Goal: Task Accomplishment & Management: Use online tool/utility

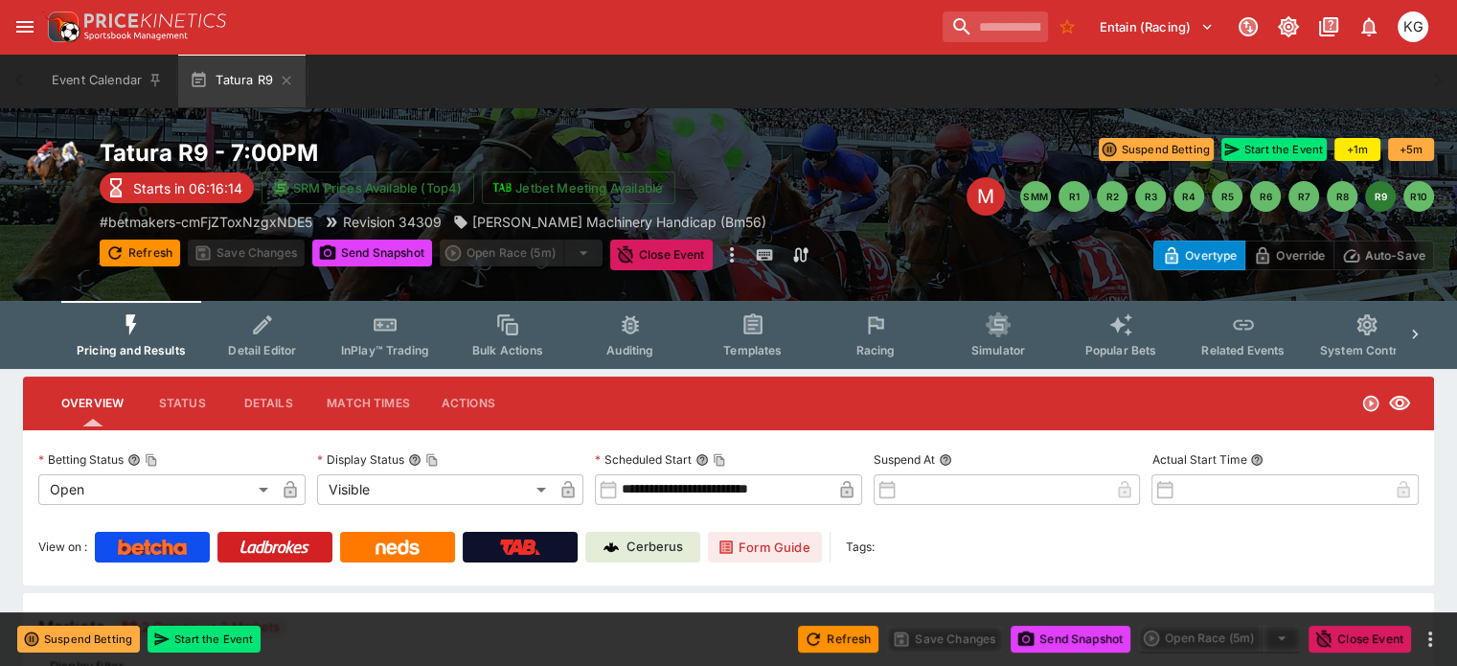
click at [888, 343] on span "Racing" at bounding box center [874, 350] width 39 height 14
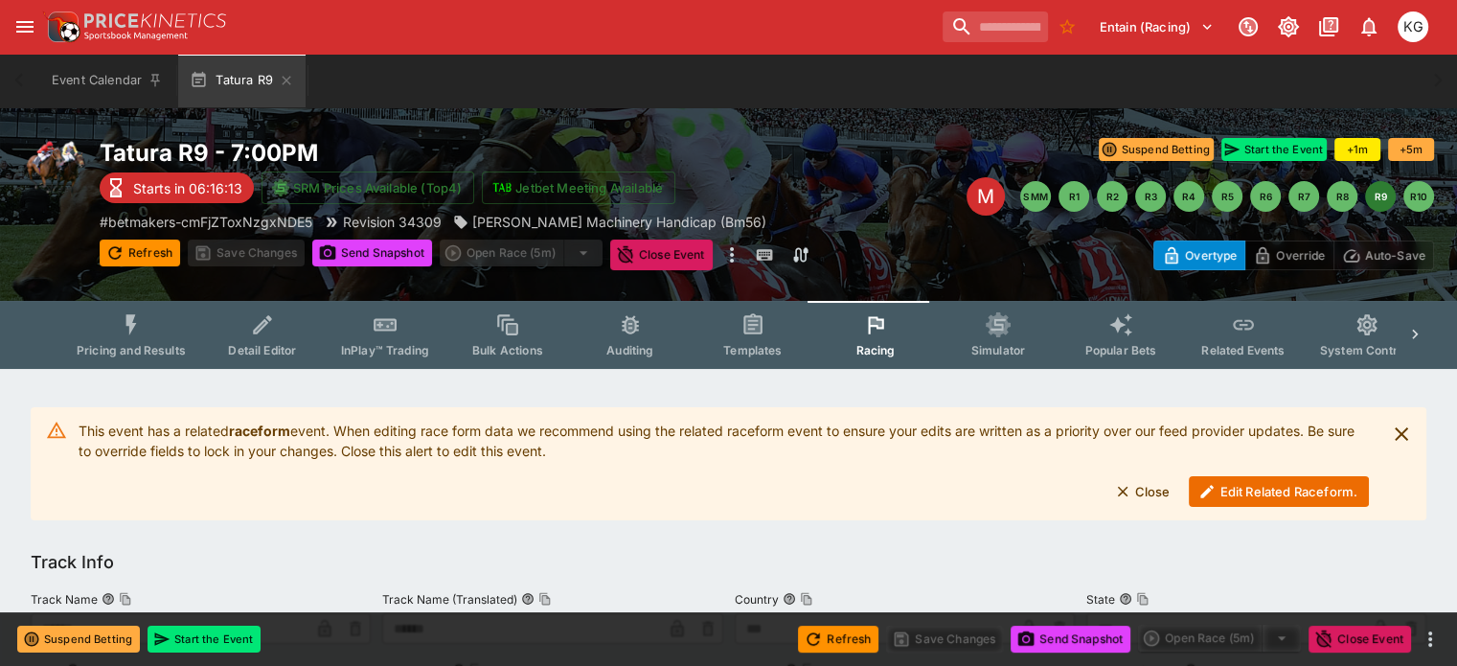
click at [1255, 490] on button "Edit Related Raceform." at bounding box center [1279, 491] width 180 height 31
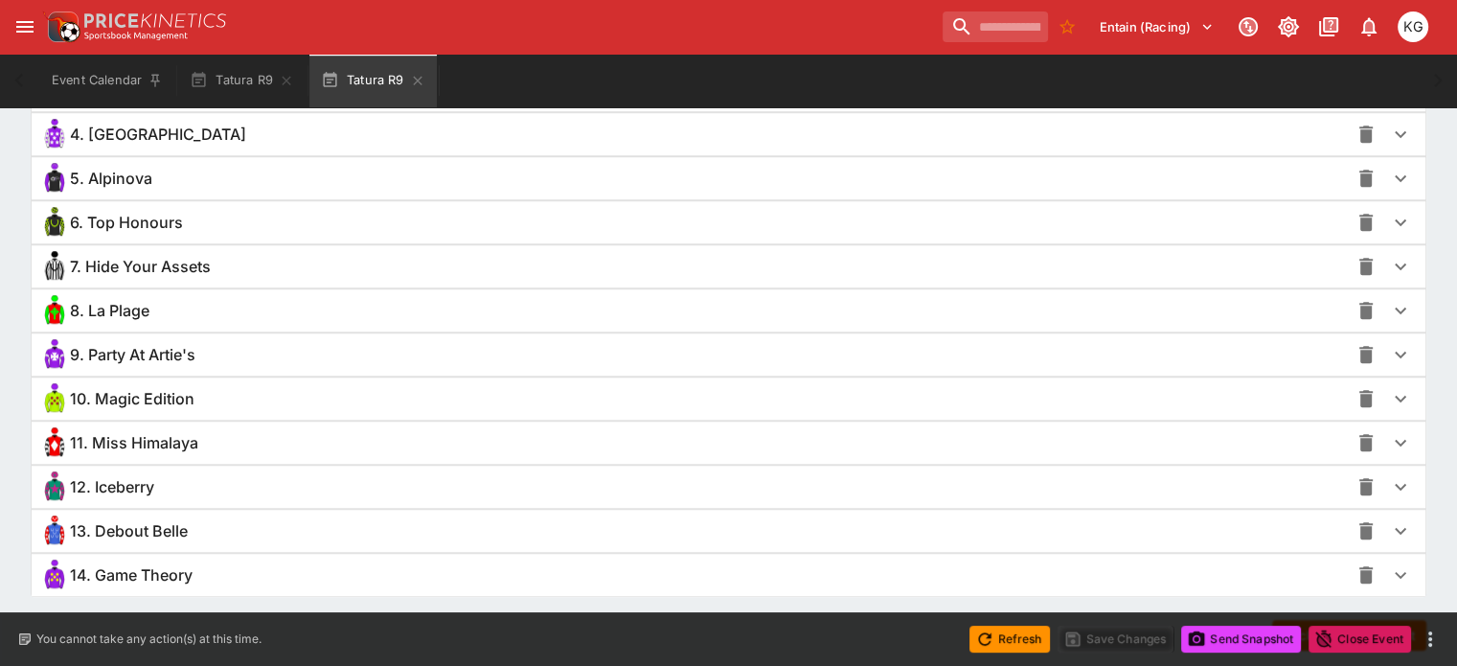
scroll to position [1533, 0]
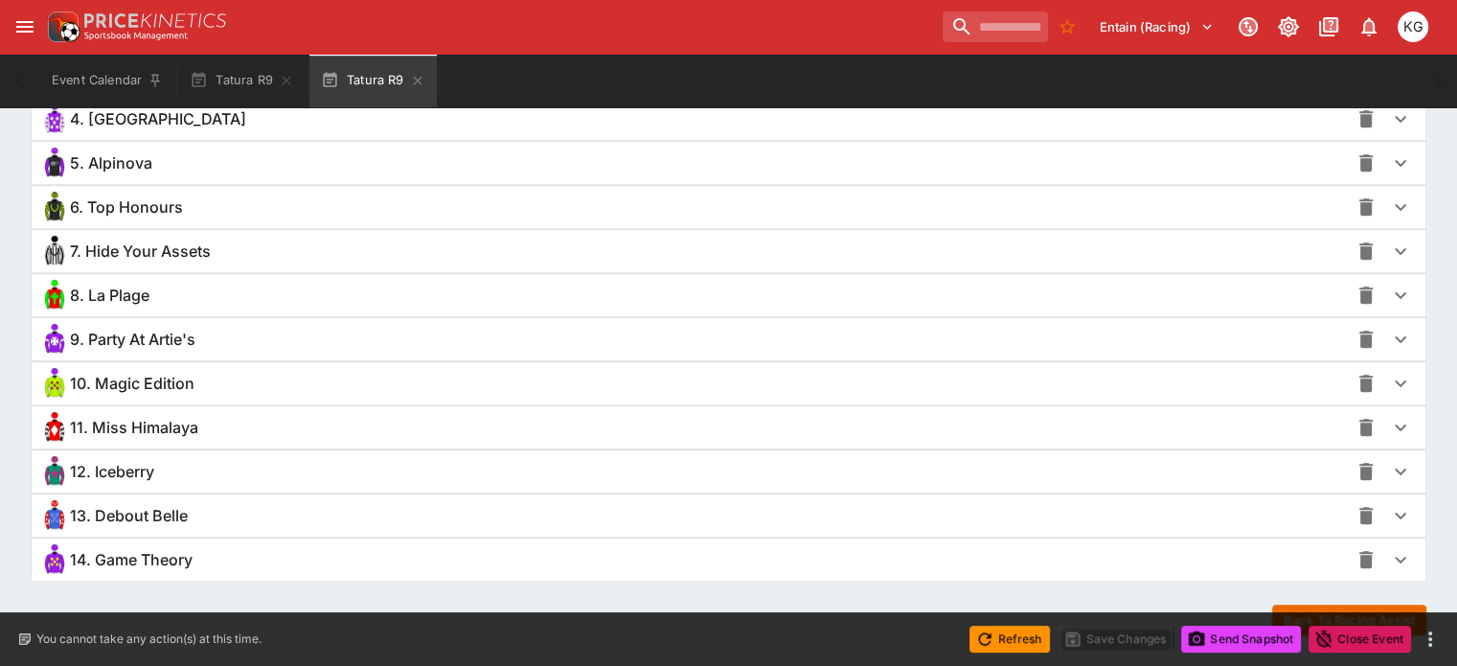
click at [1395, 468] on icon "button" at bounding box center [1400, 471] width 11 height 7
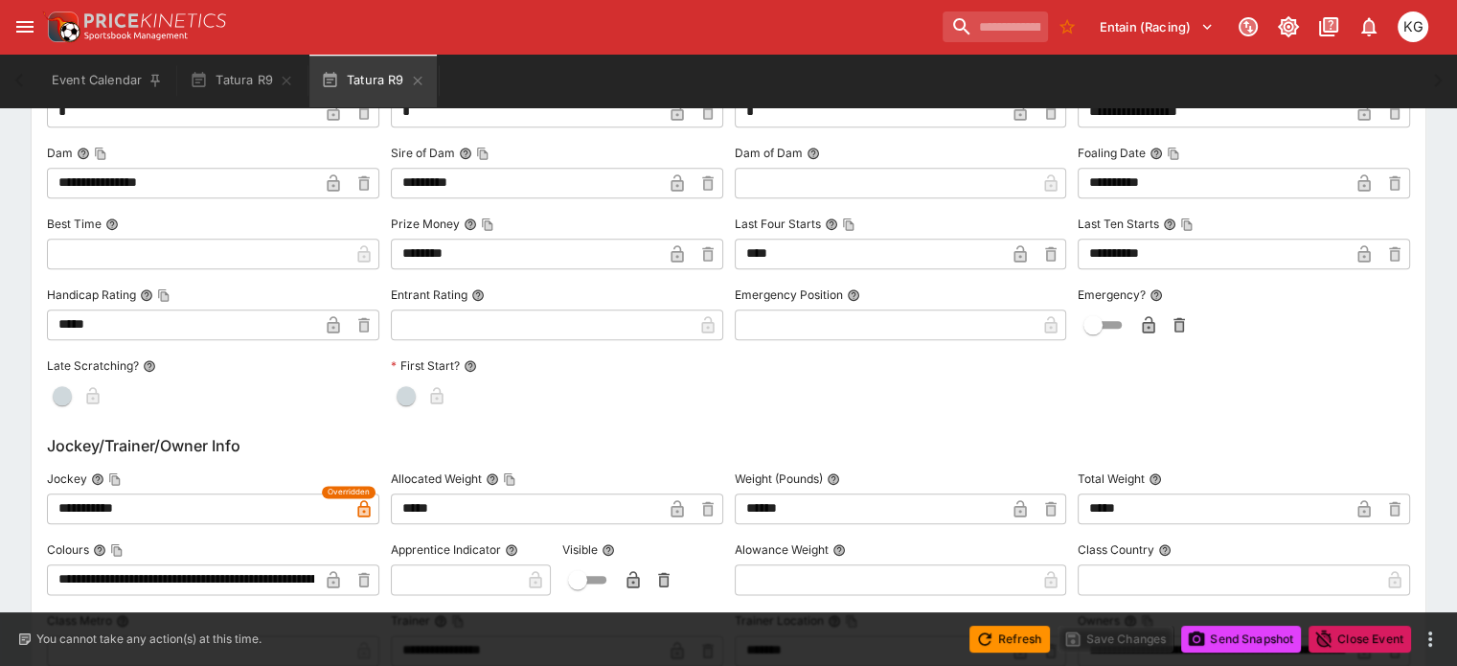
scroll to position [2207, 0]
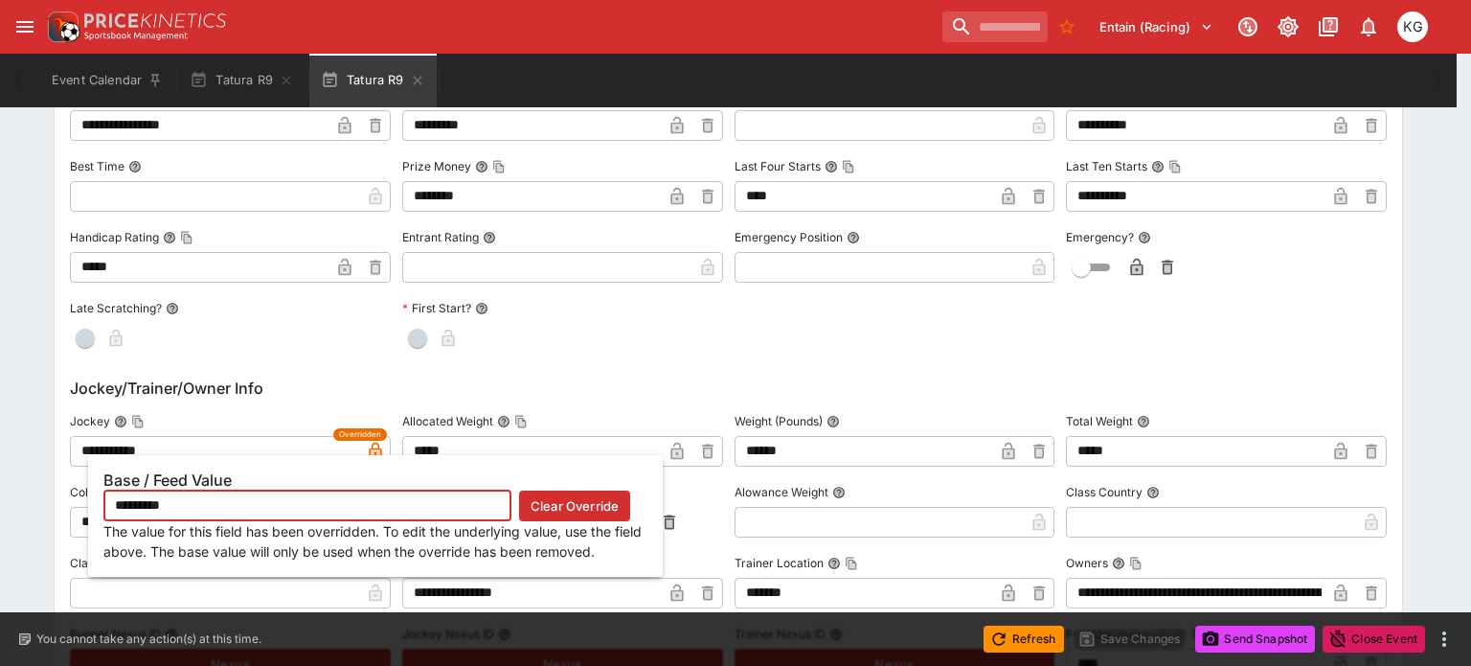
click at [376, 448] on icon "button" at bounding box center [375, 451] width 12 height 17
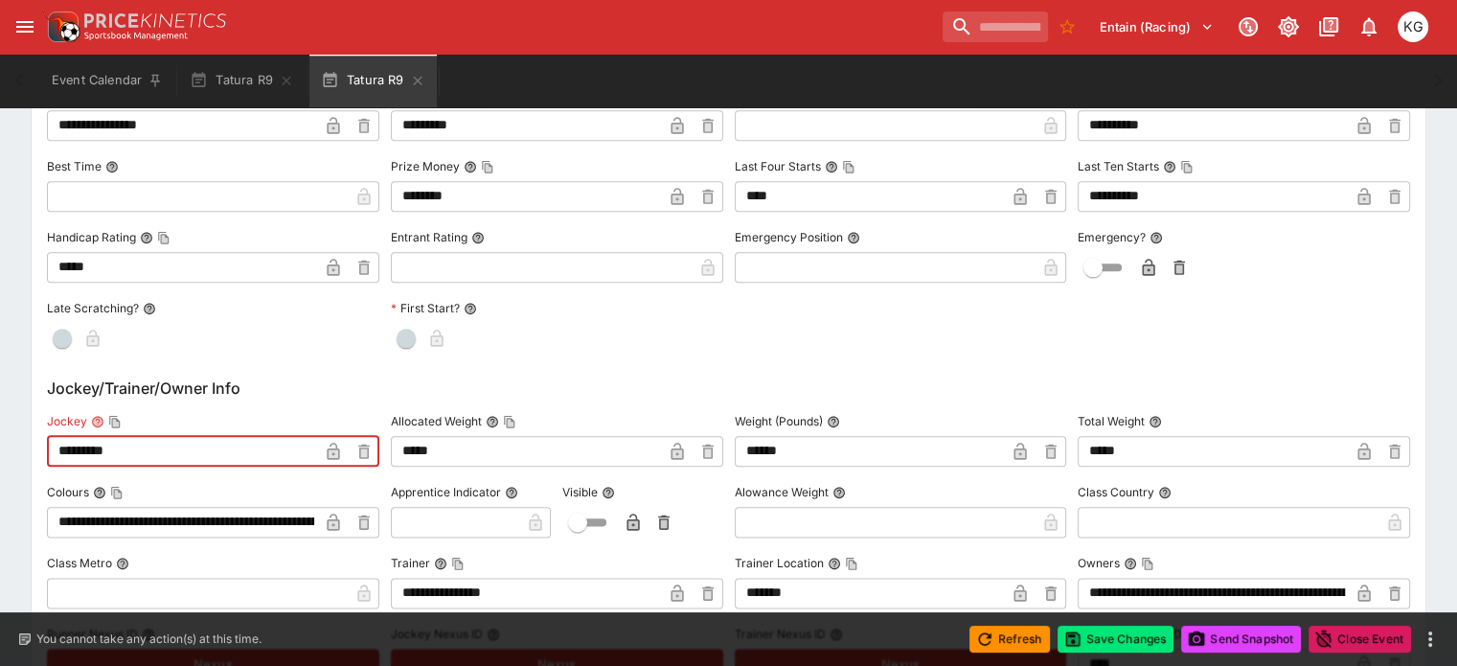
drag, startPoint x: 198, startPoint y: 444, endPoint x: 40, endPoint y: 434, distance: 158.4
paste input "*"
type input "**********"
click at [338, 449] on icon "button" at bounding box center [334, 453] width 10 height 8
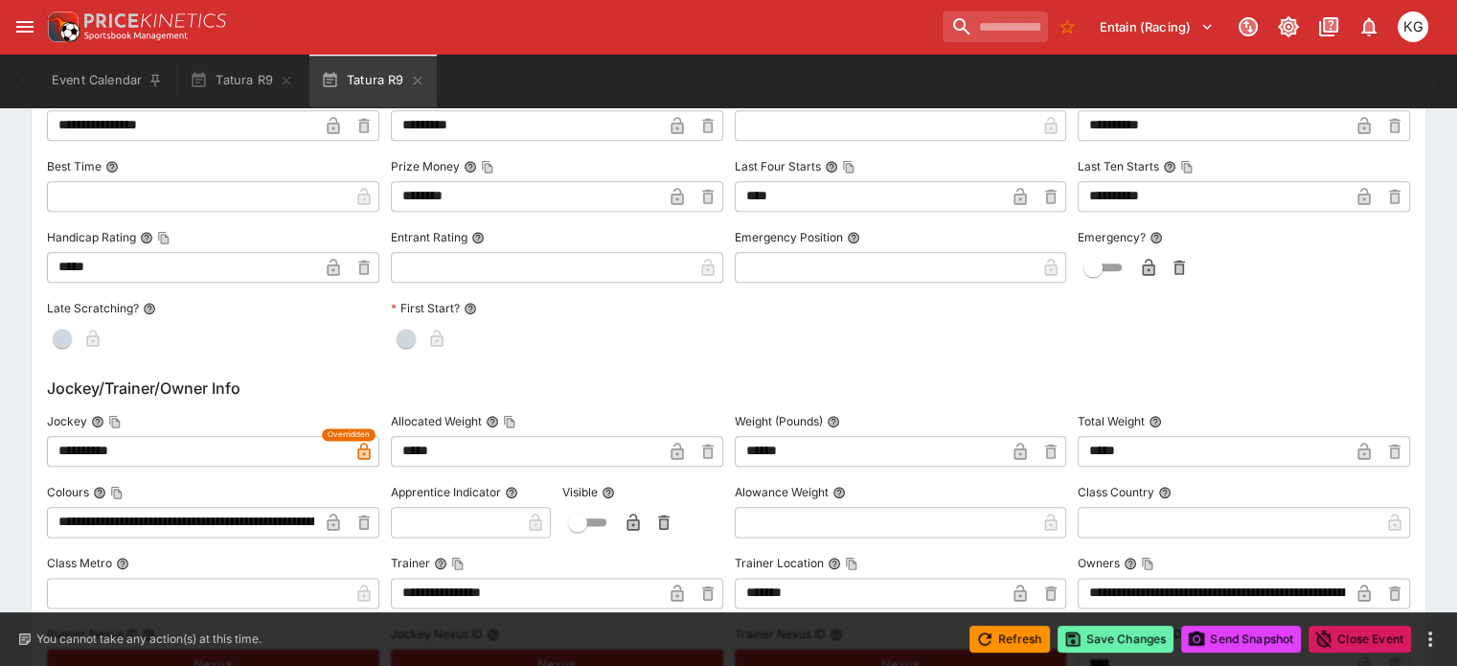
click at [1105, 638] on button "Save Changes" at bounding box center [1116, 639] width 117 height 27
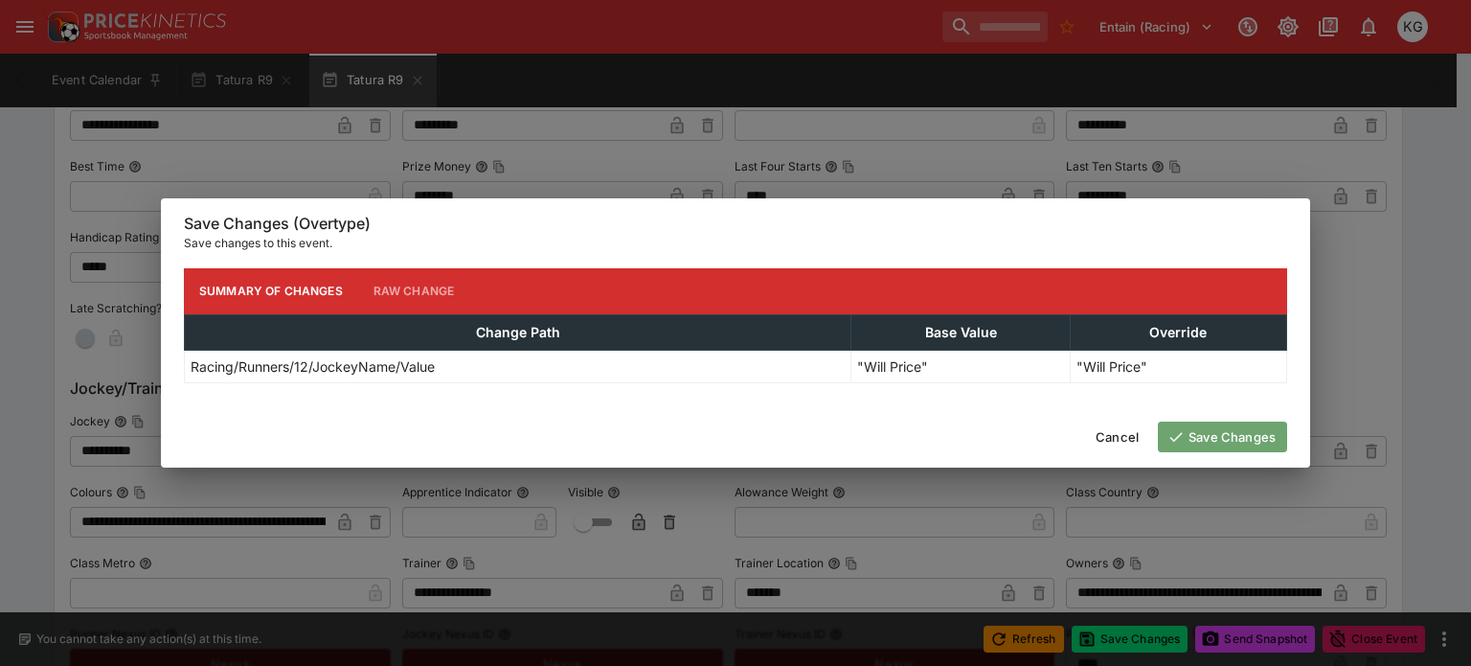
click at [1207, 434] on button "Save Changes" at bounding box center [1222, 436] width 129 height 31
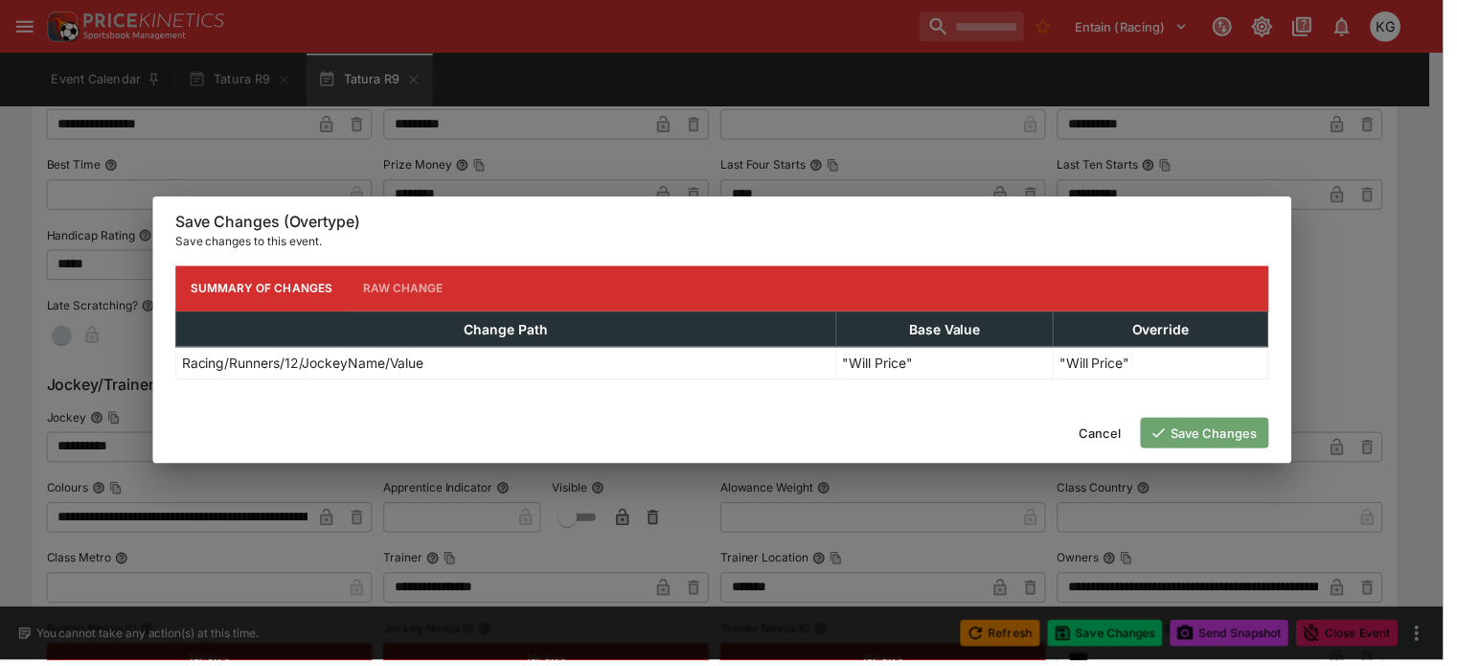
scroll to position [0, 0]
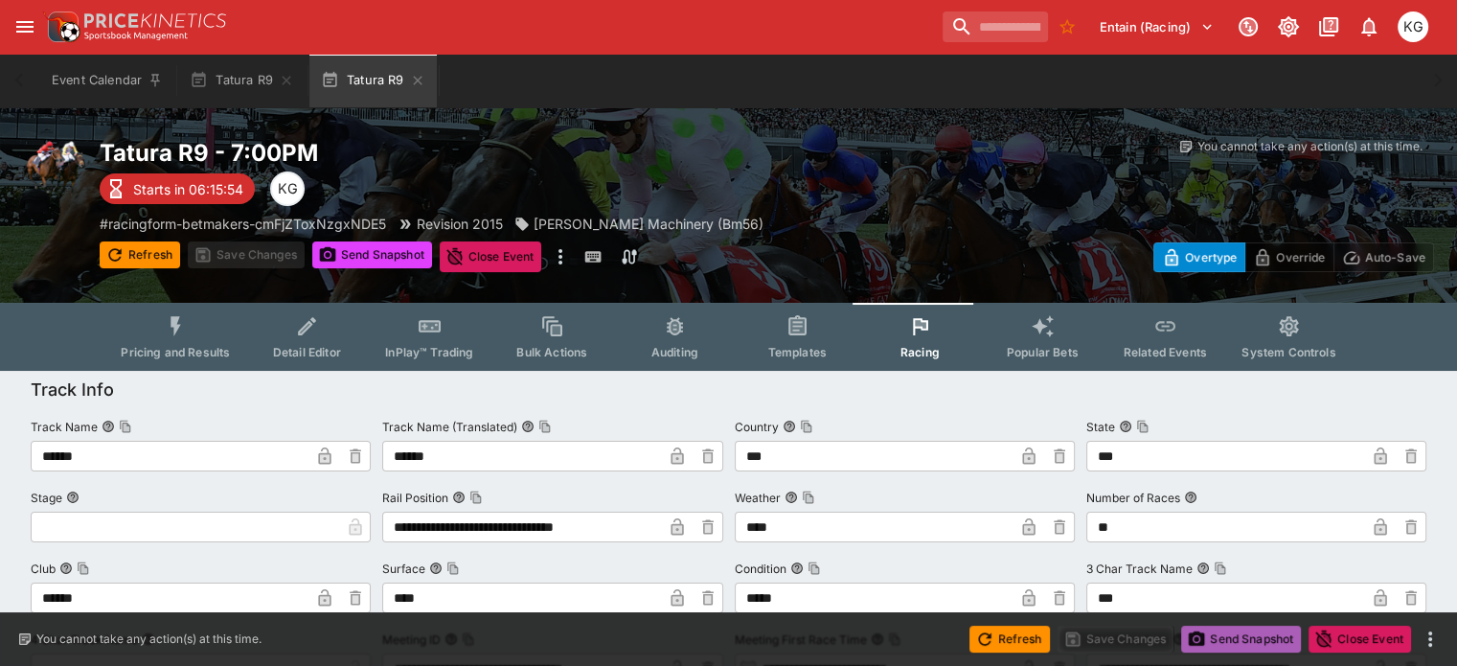
click at [1241, 634] on button "Send Snapshot" at bounding box center [1241, 639] width 120 height 27
